Goal: Book appointment/travel/reservation

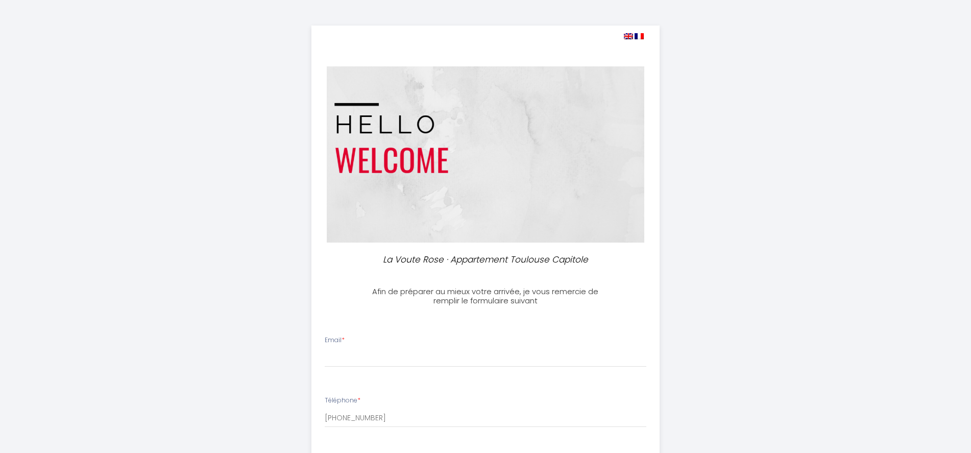
select select
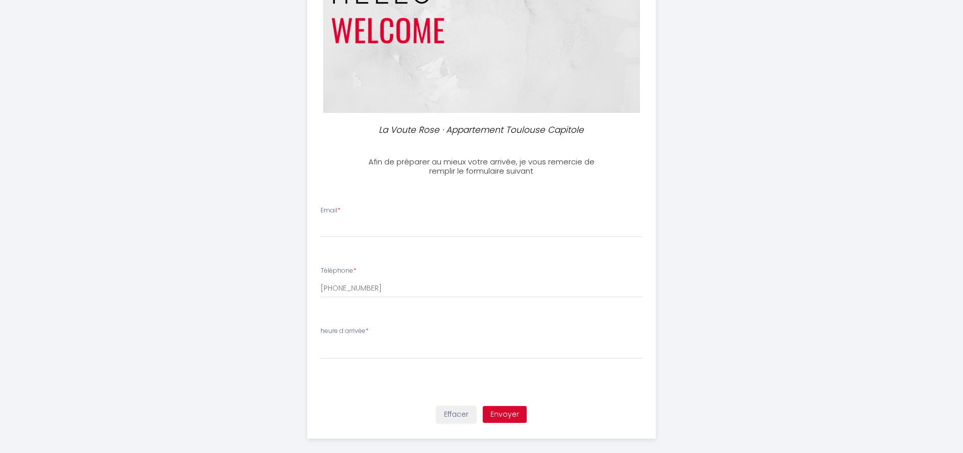
scroll to position [141, 0]
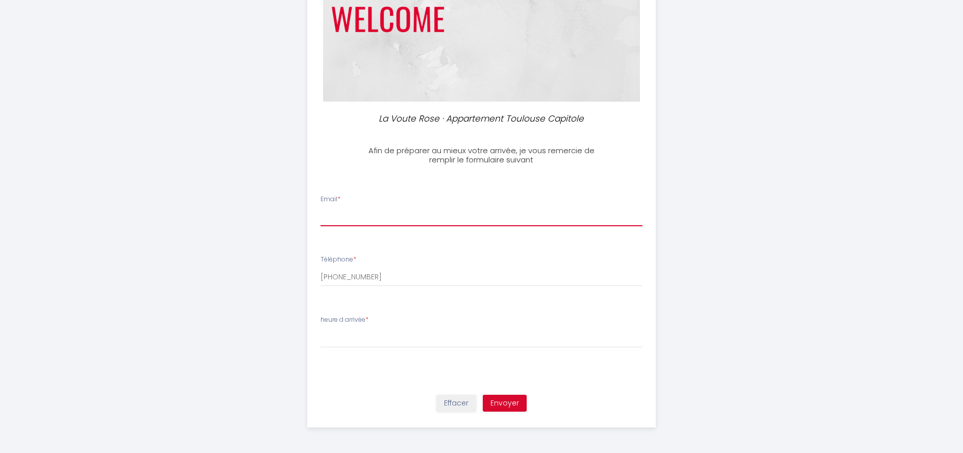
click at [374, 216] on input "Email *" at bounding box center [482, 217] width 322 height 18
type input "danpairon24@gmail.com"
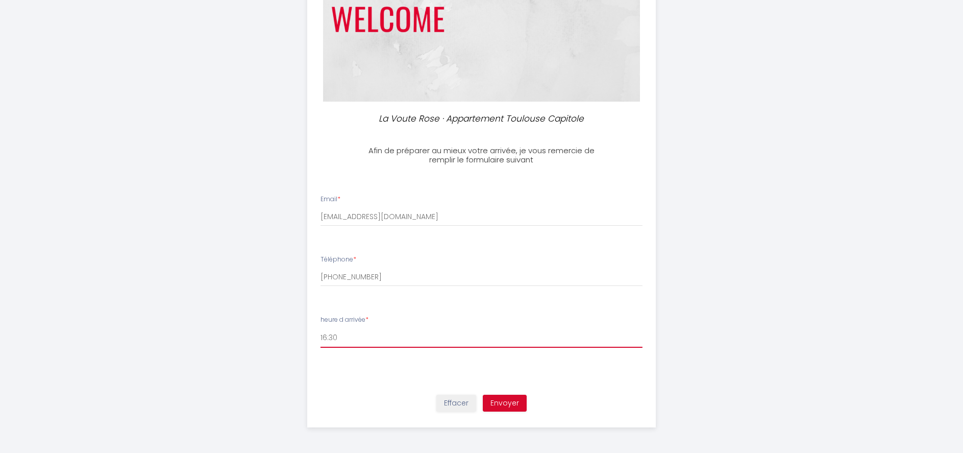
click at [349, 335] on select "16:00 16:30 17:00 17:30 18:00 18:30 19:00 19:30 20:00 20:30 21:00 21:30 22:00" at bounding box center [482, 337] width 322 height 19
click at [211, 314] on div "La Voute Rose · Appartement Toulouse Capitole Afin de préparer au mieux votre a…" at bounding box center [481, 156] width 963 height 594
click at [355, 332] on select "16:00 16:30 17:00 17:30 18:00 18:30 19:00 19:30 20:00 20:30 21:00 21:30 22:00" at bounding box center [482, 337] width 322 height 19
select select "16:00"
click at [321, 328] on select "16:00 16:30 17:00 17:30 18:00 18:30 19:00 19:30 20:00 20:30 21:00 21:30 22:00" at bounding box center [482, 337] width 322 height 19
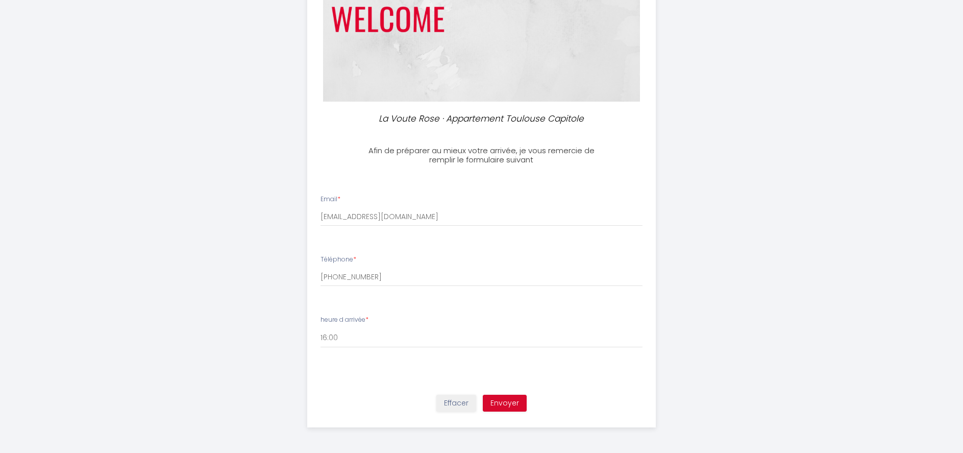
click at [369, 320] on span "*" at bounding box center [367, 319] width 3 height 9
click at [369, 317] on span "*" at bounding box center [367, 319] width 3 height 9
click at [351, 321] on label "heure d arrivée *" at bounding box center [345, 320] width 48 height 10
click at [505, 401] on button "Envoyer" at bounding box center [505, 403] width 44 height 17
